Goal: Task Accomplishment & Management: Use online tool/utility

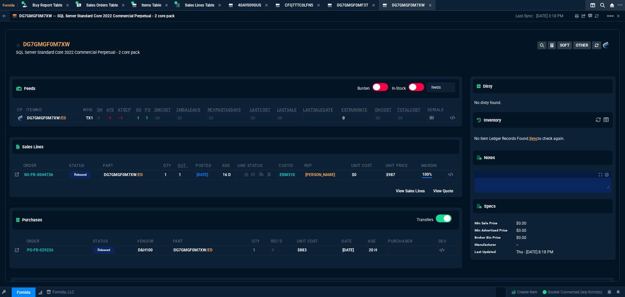
select select "9: OCAM"
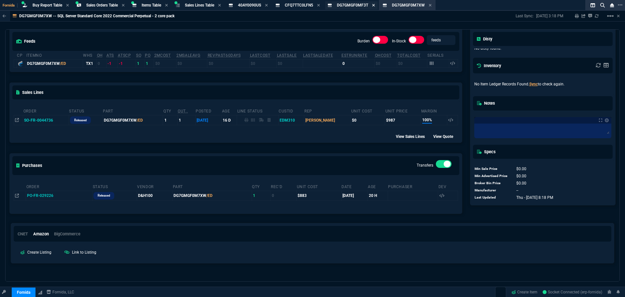
click at [375, 6] on icon at bounding box center [373, 5] width 3 height 4
click at [377, 5] on icon at bounding box center [375, 5] width 3 height 4
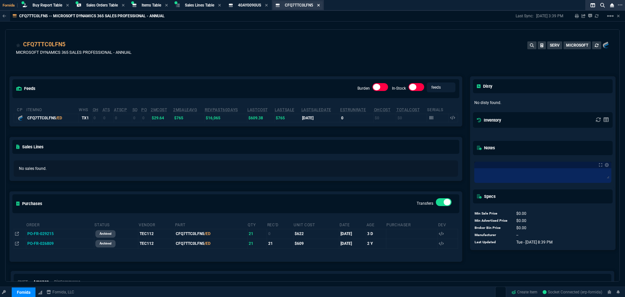
click at [320, 7] on icon at bounding box center [318, 5] width 3 height 4
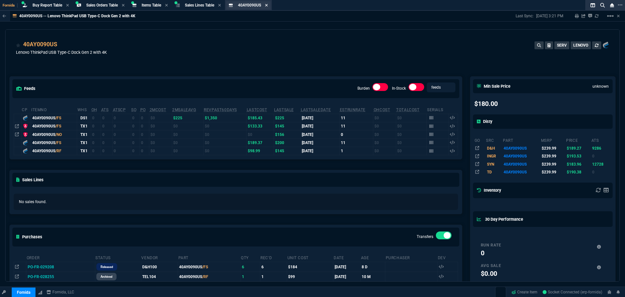
click at [268, 5] on icon at bounding box center [266, 5] width 3 height 4
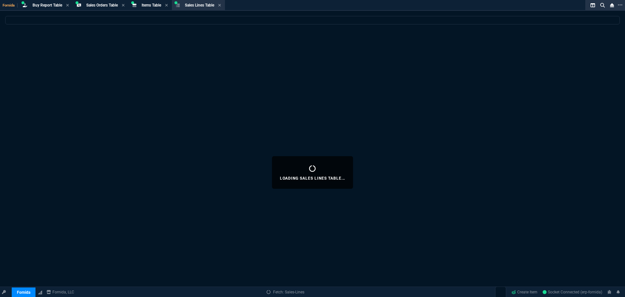
select select
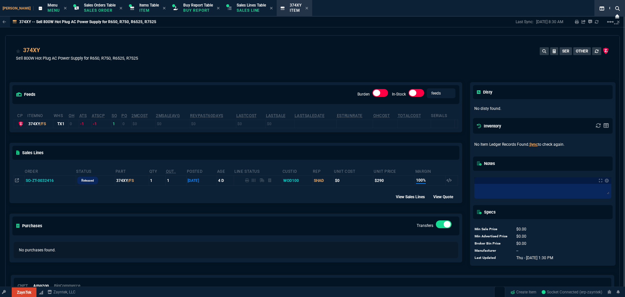
select select "9: OCAM"
click at [183, 7] on span "Buy Report Table" at bounding box center [198, 5] width 30 height 5
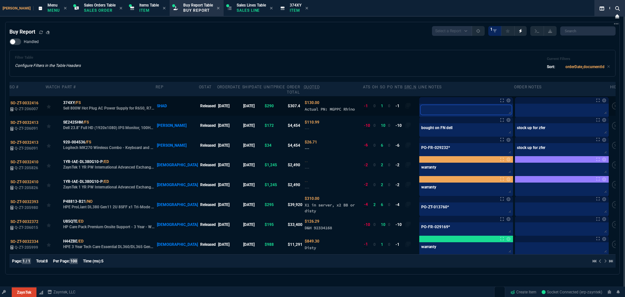
click at [428, 105] on textarea at bounding box center [466, 110] width 91 height 10
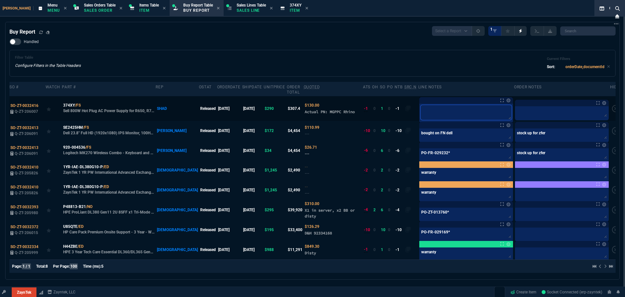
paste textarea "PO-ZT-013774"
type textarea "PO-ZT-013774"
click at [362, 54] on div "Filter Table Configure Filters in the Table Headers Current Filters Sort: order…" at bounding box center [312, 63] width 607 height 27
